Goal: Book appointment/travel/reservation

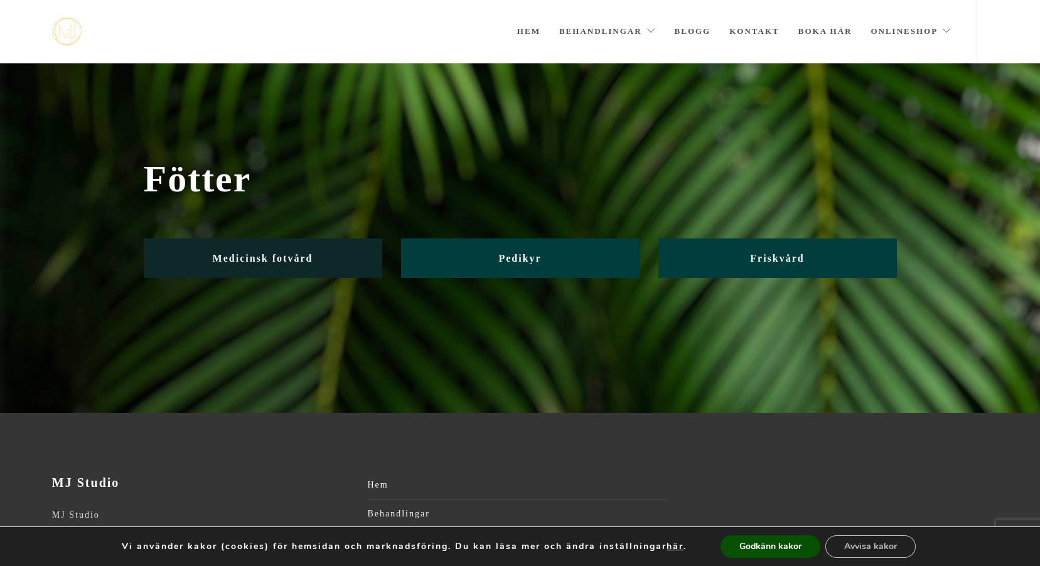
click at [261, 258] on span "Medicinsk fotvård" at bounding box center [263, 258] width 100 height 11
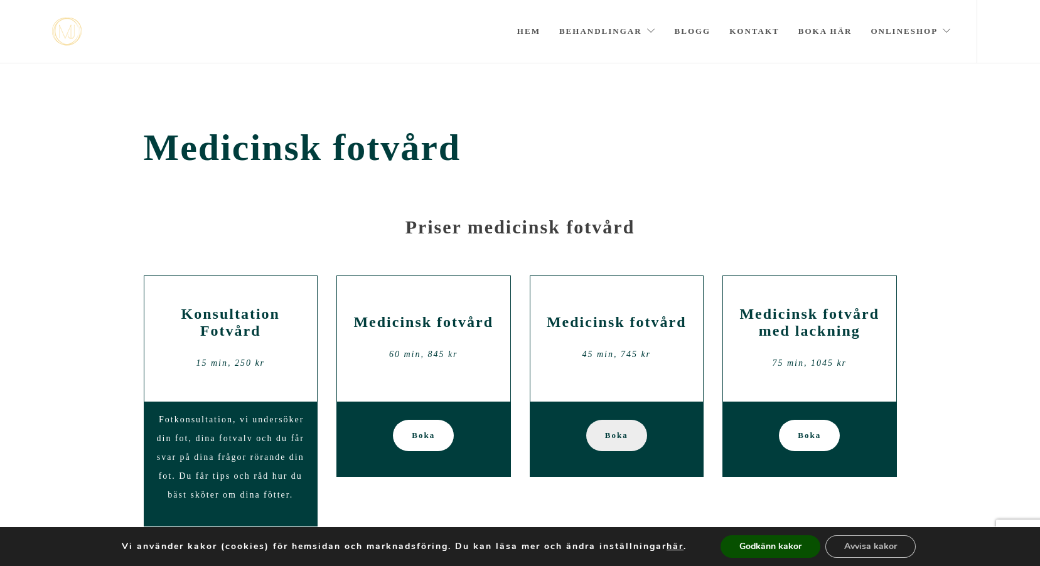
click at [635, 439] on link "Boka" at bounding box center [616, 435] width 61 height 31
